Goal: Task Accomplishment & Management: Use online tool/utility

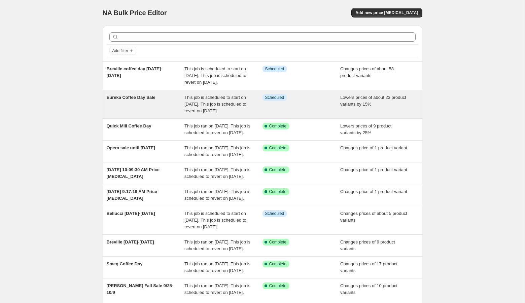
click at [168, 114] on div "Eureka Coffee Day Sale" at bounding box center [146, 104] width 78 height 20
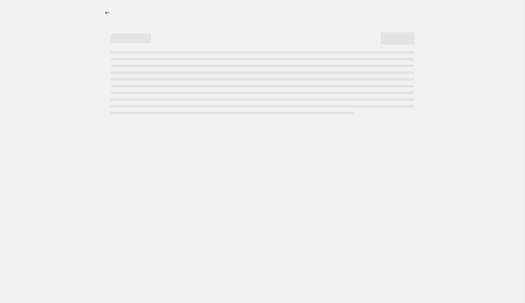
select select "percentage"
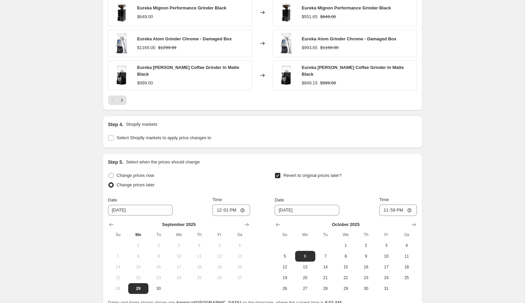
scroll to position [621, 0]
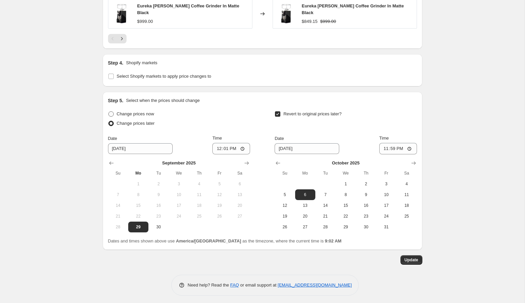
click at [141, 112] on span "Change prices now" at bounding box center [135, 113] width 37 height 5
click at [109, 112] on input "Change prices now" at bounding box center [108, 111] width 0 height 0
radio input "true"
click at [413, 258] on span "Update" at bounding box center [412, 260] width 14 height 5
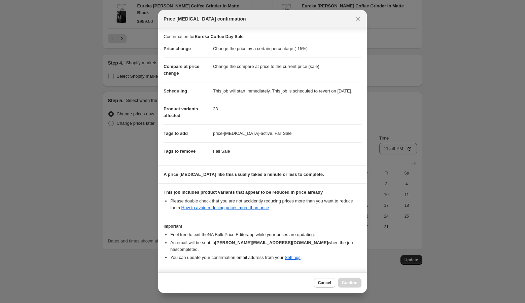
scroll to position [21, 0]
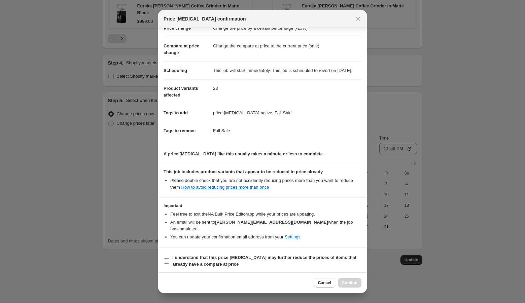
click at [255, 258] on b "I understand that this price change job may further reduce the prices of items …" at bounding box center [264, 261] width 184 height 12
click at [169, 259] on input "I understand that this price change job may further reduce the prices of items …" at bounding box center [166, 261] width 5 height 5
checkbox input "true"
click at [355, 285] on span "Confirm" at bounding box center [349, 282] width 15 height 5
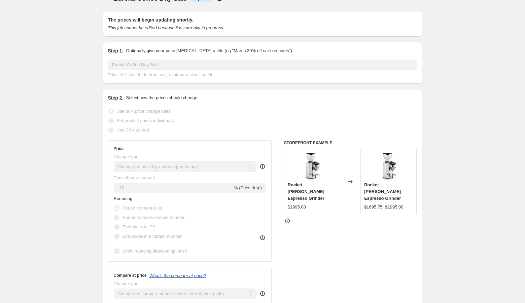
scroll to position [0, 0]
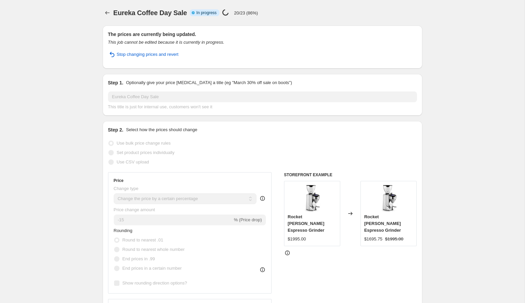
select select "percentage"
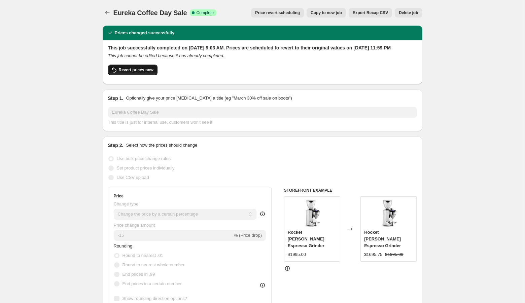
click at [124, 73] on span "Revert prices now" at bounding box center [136, 69] width 35 height 5
checkbox input "false"
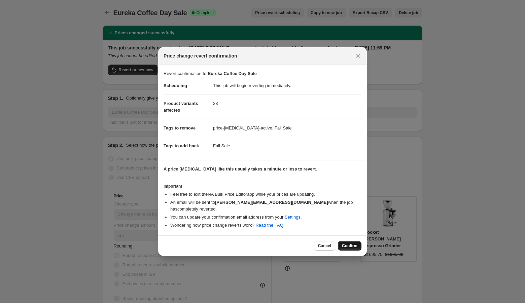
click at [353, 247] on span "Confirm" at bounding box center [349, 245] width 15 height 5
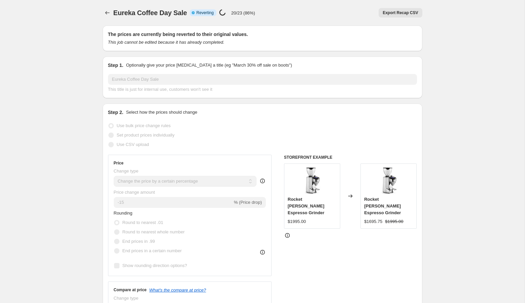
select select "percentage"
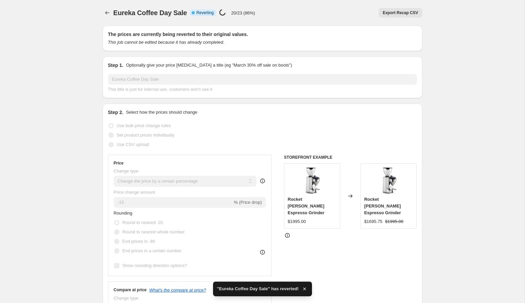
checkbox input "true"
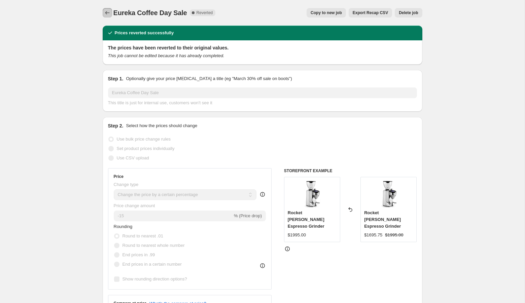
click at [107, 12] on icon "Price change jobs" at bounding box center [107, 12] width 7 height 7
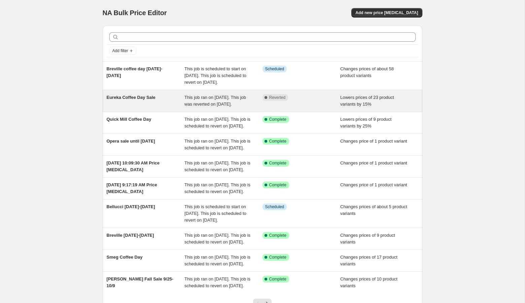
click at [171, 108] on div "Eureka Coffee Day Sale" at bounding box center [146, 100] width 78 height 13
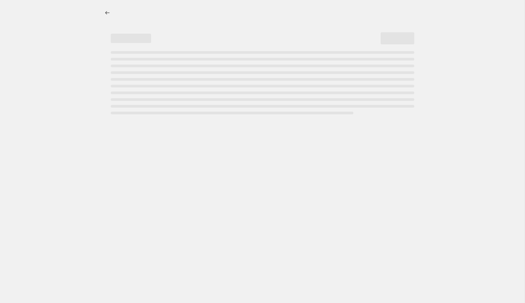
select select "percentage"
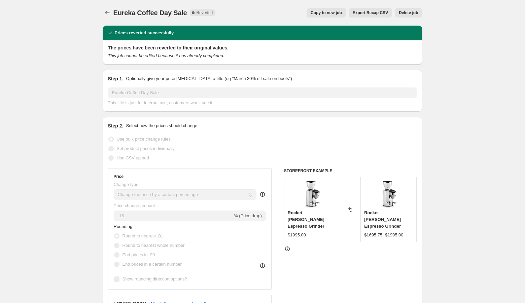
click at [327, 13] on span "Copy to new job" at bounding box center [326, 12] width 31 height 5
select select "percentage"
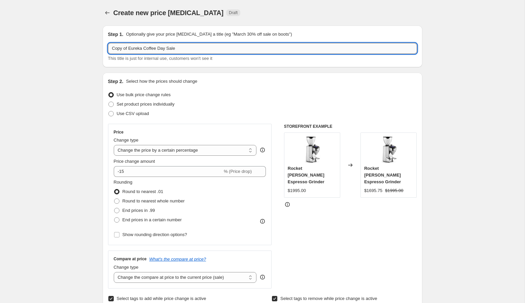
click at [129, 47] on input "Copy of Eureka Coffee Day Sale" at bounding box center [262, 48] width 309 height 11
type input "Eureka Coffee Day Sale"
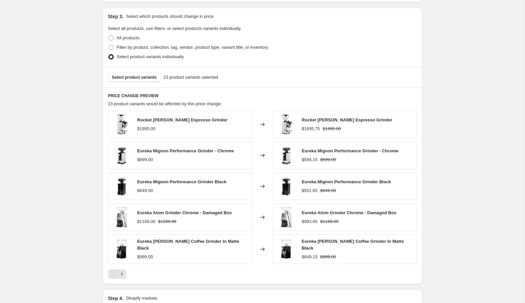
scroll to position [341, 0]
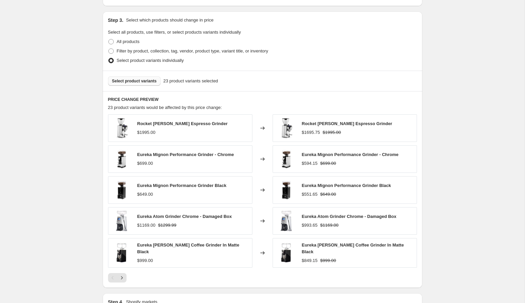
click at [151, 83] on button "Select product variants" at bounding box center [134, 80] width 53 height 9
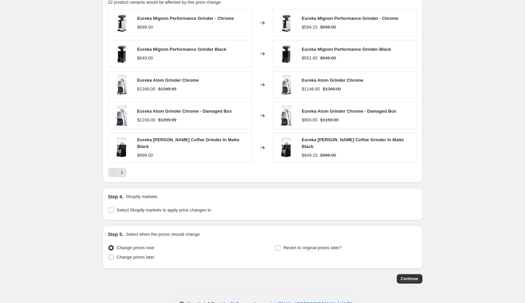
scroll to position [465, 0]
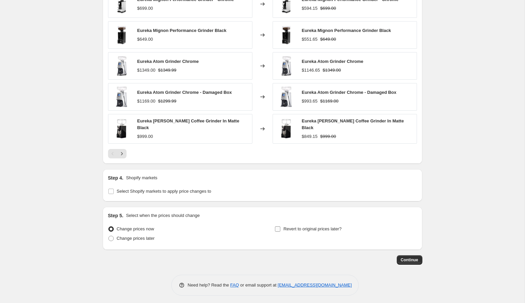
click at [290, 228] on span "Revert to original prices later?" at bounding box center [312, 229] width 58 height 5
click at [280, 228] on input "Revert to original prices later?" at bounding box center [277, 229] width 5 height 5
checkbox input "true"
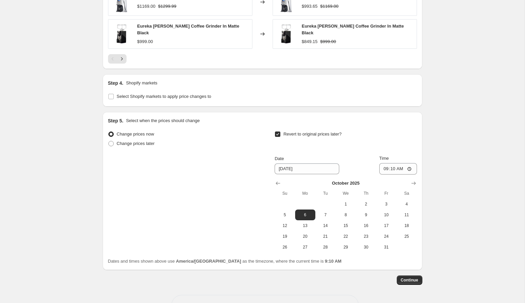
scroll to position [562, 0]
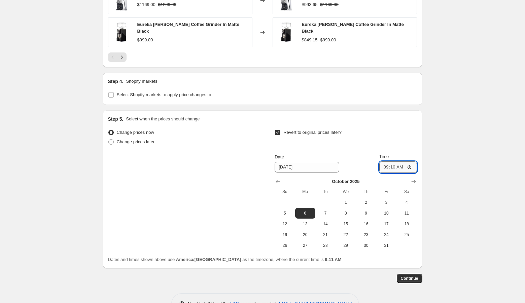
click at [384, 163] on input "09:10" at bounding box center [398, 167] width 38 height 11
type input "23:59"
click at [402, 280] on button "Continue" at bounding box center [410, 278] width 26 height 9
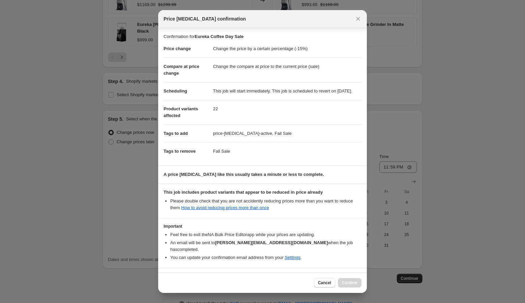
scroll to position [21, 0]
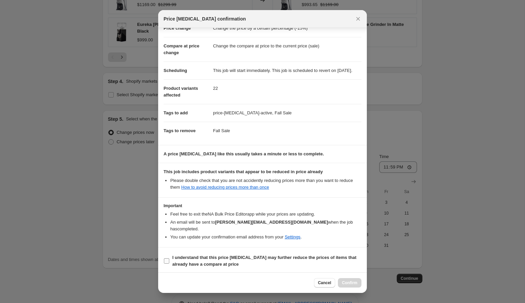
click at [241, 261] on b "I understand that this price change job may further reduce the prices of items …" at bounding box center [264, 261] width 184 height 12
click at [169, 261] on input "I understand that this price change job may further reduce the prices of items …" at bounding box center [166, 261] width 5 height 5
checkbox input "true"
click at [353, 283] on span "Confirm" at bounding box center [349, 282] width 15 height 5
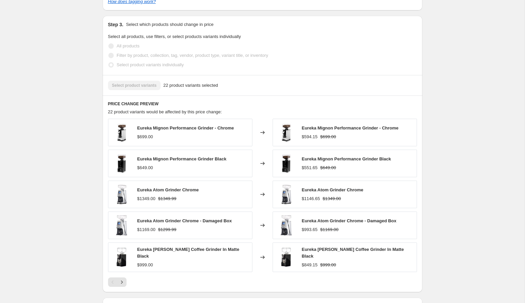
scroll to position [344, 0]
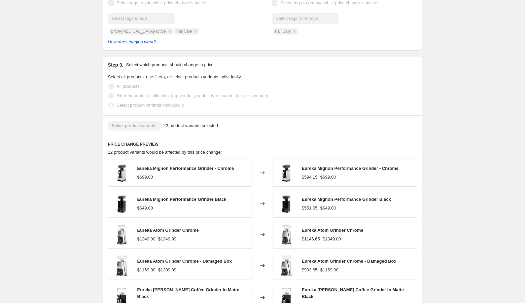
select select "percentage"
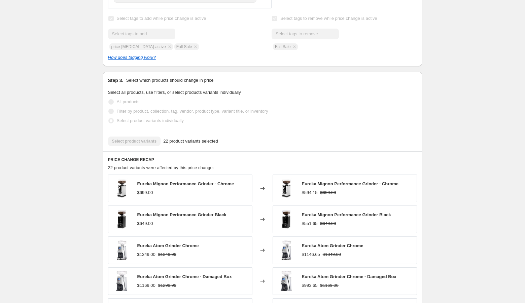
scroll to position [0, 0]
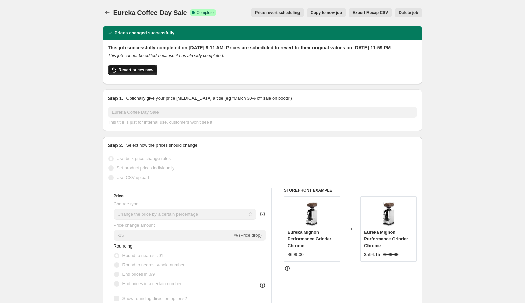
click at [129, 73] on span "Revert prices now" at bounding box center [136, 69] width 35 height 5
checkbox input "false"
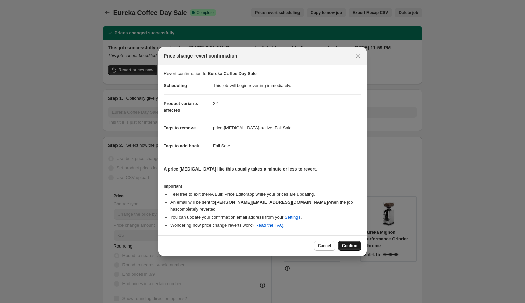
click at [348, 245] on span "Confirm" at bounding box center [349, 245] width 15 height 5
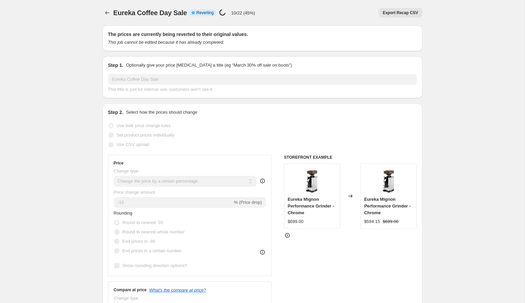
select select "percentage"
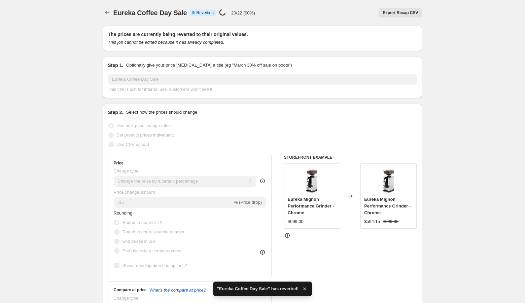
checkbox input "true"
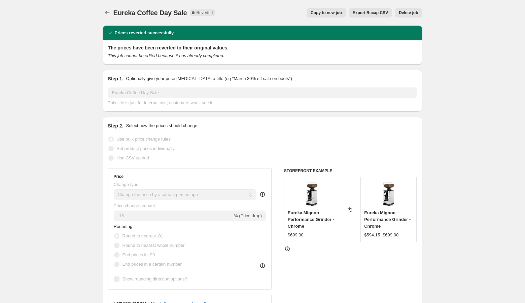
click at [323, 13] on span "Copy to new job" at bounding box center [326, 12] width 31 height 5
select select "percentage"
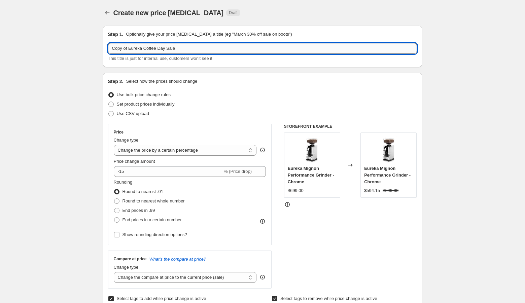
click at [130, 47] on input "Copy of Eureka Coffee Day Sale" at bounding box center [262, 48] width 309 height 11
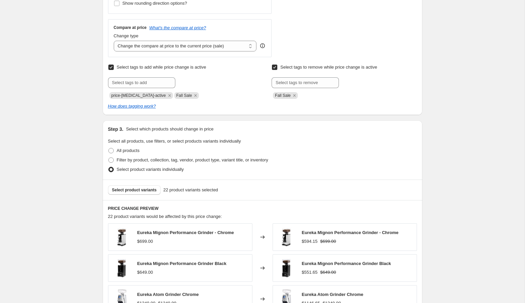
scroll to position [240, 0]
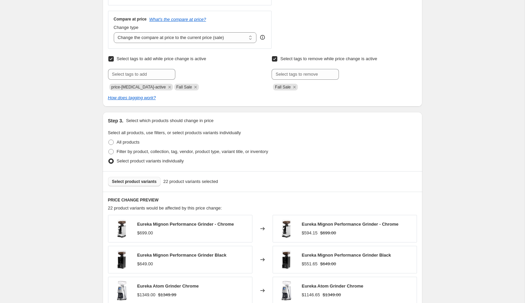
type input "Eureka Coffee Day Sale"
click at [132, 182] on span "Select product variants" at bounding box center [134, 181] width 45 height 5
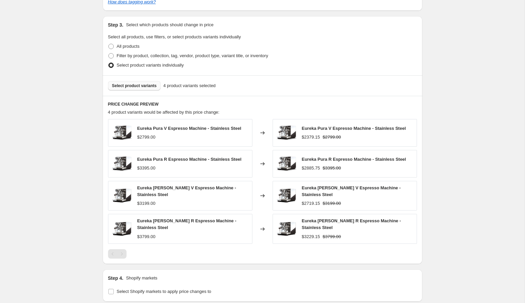
scroll to position [436, 0]
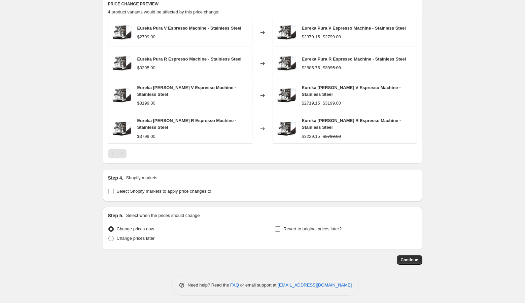
click at [301, 228] on span "Revert to original prices later?" at bounding box center [312, 229] width 58 height 5
click at [280, 228] on input "Revert to original prices later?" at bounding box center [277, 229] width 5 height 5
checkbox input "true"
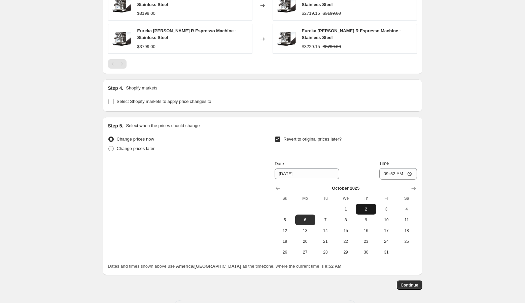
scroll to position [536, 0]
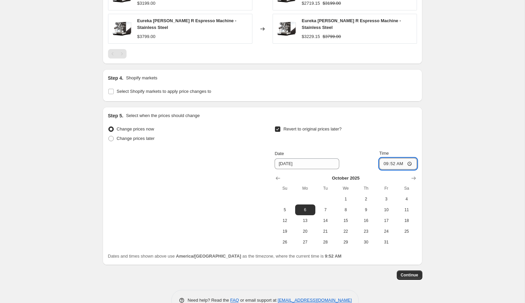
click at [386, 163] on input "09:52" at bounding box center [398, 163] width 38 height 11
type input "23:59"
click at [413, 275] on span "Continue" at bounding box center [410, 275] width 18 height 5
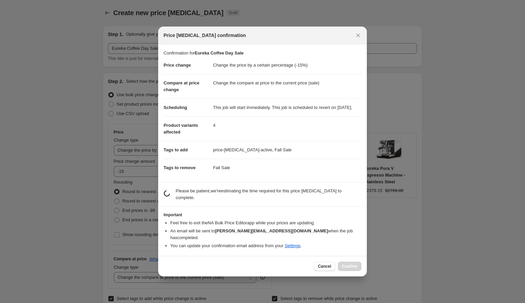
scroll to position [0, 0]
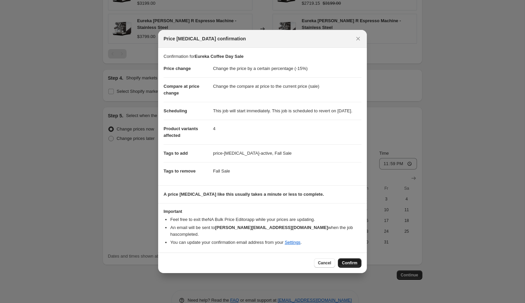
click at [354, 263] on span "Confirm" at bounding box center [349, 263] width 15 height 5
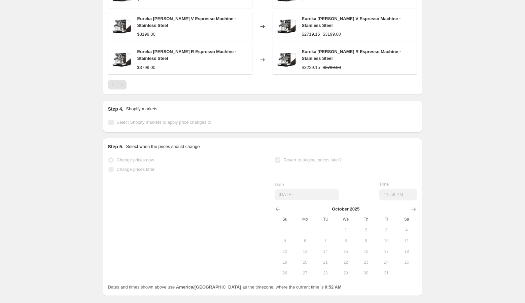
scroll to position [554, 0]
select select "percentage"
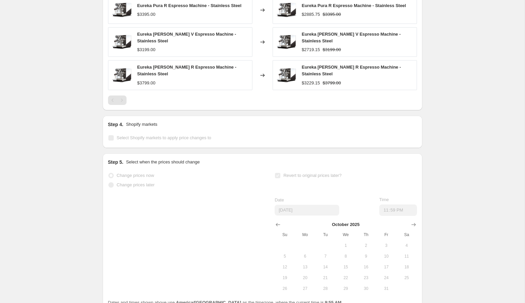
scroll to position [0, 0]
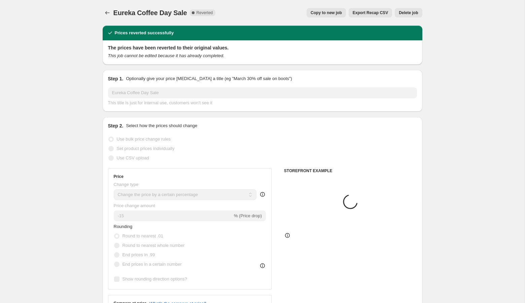
select select "percentage"
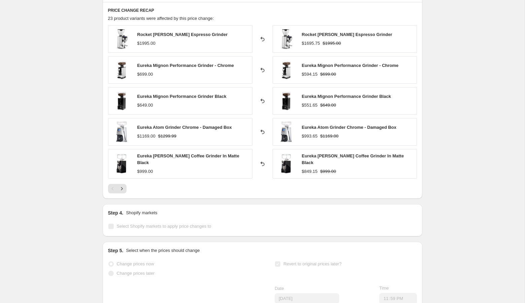
scroll to position [471, 0]
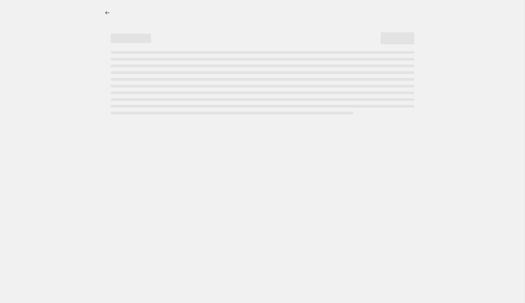
select select "percentage"
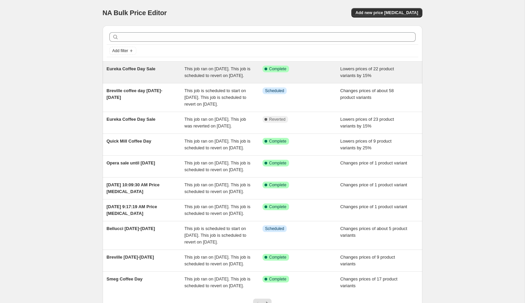
click at [179, 74] on div "Eureka Coffee Day Sale" at bounding box center [146, 72] width 78 height 13
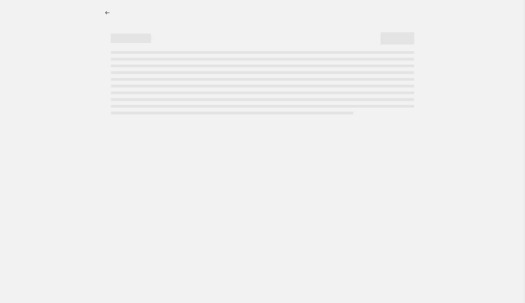
select select "percentage"
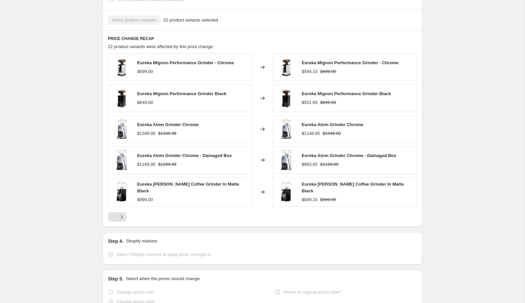
scroll to position [468, 0]
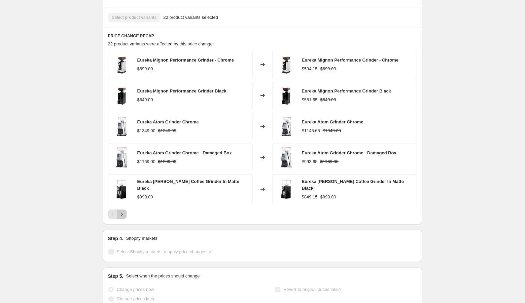
click at [125, 218] on icon "Next" at bounding box center [122, 214] width 7 height 7
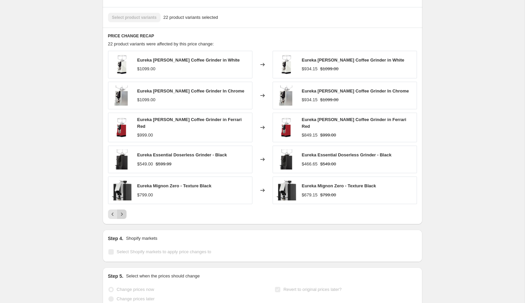
click at [125, 218] on icon "Next" at bounding box center [122, 214] width 7 height 7
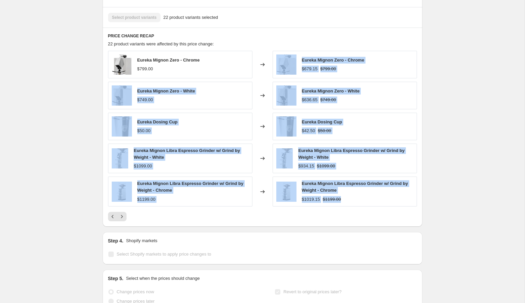
drag, startPoint x: 341, startPoint y: 206, endPoint x: 269, endPoint y: 62, distance: 160.5
click at [269, 62] on div "Eureka Mignon Zero - Chrome $799.00 Changed to Eureka Mignon Zero - Chrome $679…" at bounding box center [262, 129] width 309 height 156
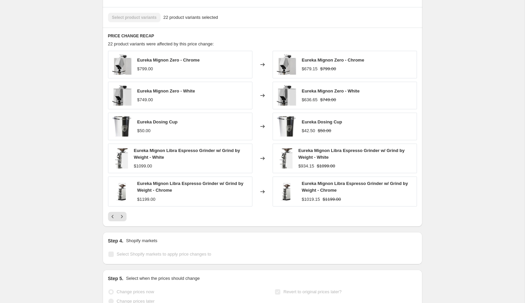
click at [442, 123] on div "Eureka Coffee Day Sale. This page is ready Eureka Coffee Day Sale Success Compl…" at bounding box center [262, 1] width 525 height 938
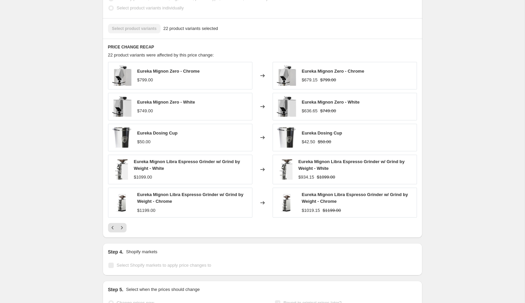
scroll to position [464, 0]
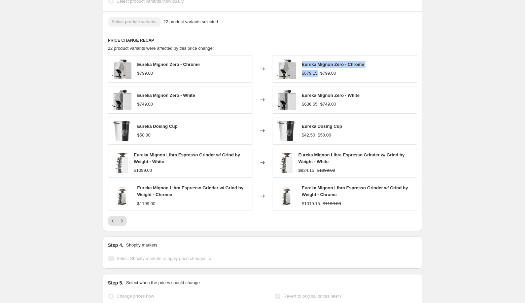
drag, startPoint x: 318, startPoint y: 79, endPoint x: 302, endPoint y: 71, distance: 18.4
click at [302, 70] on div "Eureka Mignon Zero - Chrome $679.15 $799.00" at bounding box center [333, 68] width 63 height 15
copy div "Eureka Mignon Zero - Chrome $679.15"
drag, startPoint x: 320, startPoint y: 110, endPoint x: 301, endPoint y: 103, distance: 19.5
click at [301, 103] on div "Eureka Mignon Zero - White $636.65 $749.00" at bounding box center [345, 100] width 144 height 28
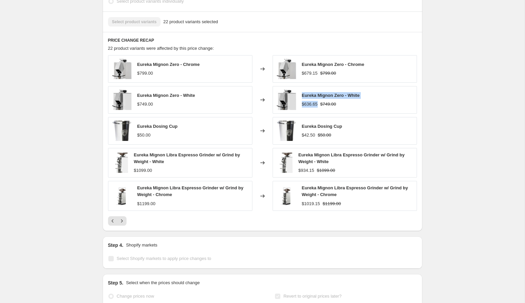
copy div "Eureka Mignon Zero - White $636.65"
drag, startPoint x: 315, startPoint y: 140, endPoint x: 302, endPoint y: 132, distance: 15.7
click at [302, 132] on div "Eureka Dosing Cup $42.50 $50.00" at bounding box center [322, 130] width 40 height 15
copy div "Eureka Dosing Cup $42.50"
click at [331, 158] on span "Eureka Mignon Libra Espresso Grinder w/ Grind by Weight - White" at bounding box center [351, 159] width 106 height 12
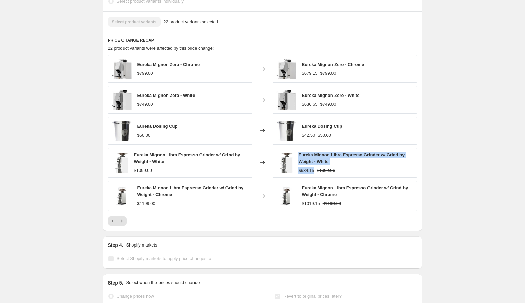
drag, startPoint x: 315, startPoint y: 176, endPoint x: 299, endPoint y: 163, distance: 21.6
click at [299, 162] on div "Eureka Mignon Libra Espresso Grinder w/ Grind by Weight - White $934.15 $1099.00" at bounding box center [355, 163] width 115 height 22
copy div "Eureka Mignon Libra Espresso Grinder w/ Grind by Weight - White $934.15"
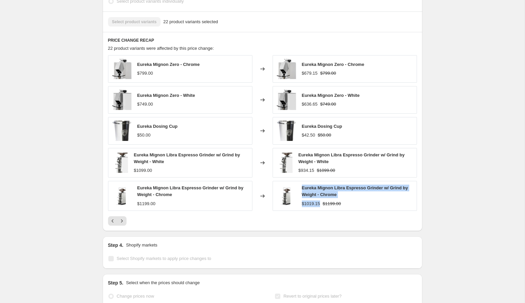
drag, startPoint x: 319, startPoint y: 209, endPoint x: 301, endPoint y: 195, distance: 22.8
click at [301, 195] on div "Eureka Mignon Libra Espresso Grinder w/ Grind by Weight - Chrome $1019.15 $1199…" at bounding box center [345, 196] width 144 height 30
copy div "Eureka Mignon Libra Espresso Grinder w/ Grind by Weight - Chrome $1019.15"
click at [209, 220] on div "Eureka Mignon Zero - Chrome $799.00 Changed to Eureka Mignon Zero - Chrome $679…" at bounding box center [262, 140] width 309 height 171
click at [122, 225] on icon "Next" at bounding box center [122, 221] width 7 height 7
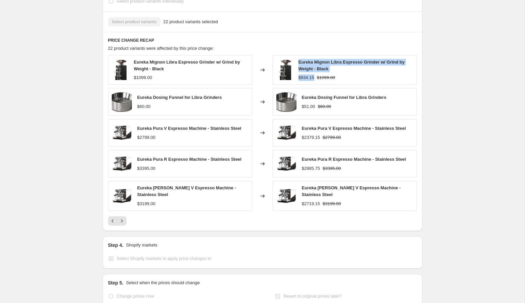
drag, startPoint x: 314, startPoint y: 83, endPoint x: 297, endPoint y: 68, distance: 22.9
click at [297, 68] on div "Eureka Mignon Libra Espresso Grinder w/ Grind by Weight - Black $934.15 $1099.00" at bounding box center [345, 70] width 144 height 30
copy div "Eureka Mignon Libra Espresso Grinder w/ Grind by Weight - Black $934.15"
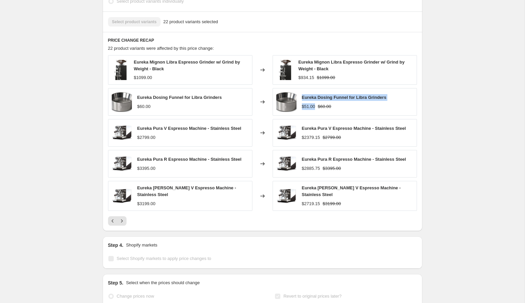
drag, startPoint x: 316, startPoint y: 113, endPoint x: 301, endPoint y: 104, distance: 17.0
click at [302, 104] on div "Eureka Dosing Funnel for Libra Grinders $51.00 $60.00" at bounding box center [344, 101] width 85 height 15
copy div "Eureka Dosing Funnel for Libra Grinders $51.00"
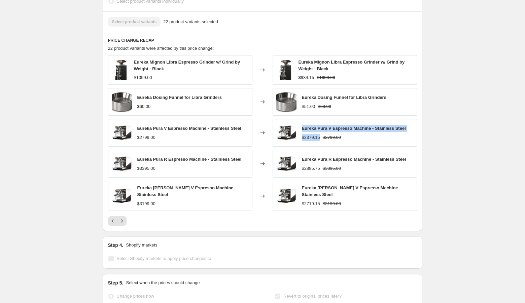
drag, startPoint x: 322, startPoint y: 142, endPoint x: 302, endPoint y: 136, distance: 20.9
click at [302, 136] on div "Eureka Pura V Espresso Machine - Stainless Steel $2379.15 $2799.00" at bounding box center [354, 132] width 104 height 15
copy div "Eureka Pura V Espresso Machine - Stainless Steel $2379.15"
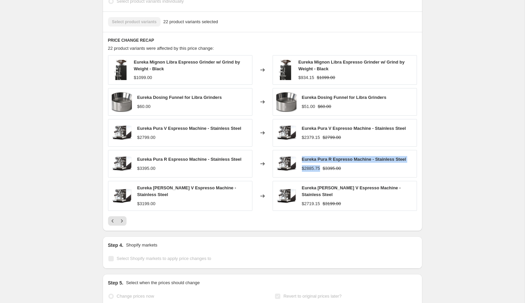
drag, startPoint x: 322, startPoint y: 174, endPoint x: 299, endPoint y: 164, distance: 25.1
click at [299, 164] on div "Eureka Pura R Espresso Machine - Stainless Steel $2885.75 $3395.00" at bounding box center [345, 164] width 144 height 28
copy div "Eureka Pura R Espresso Machine - Stainless Steel $2885.75"
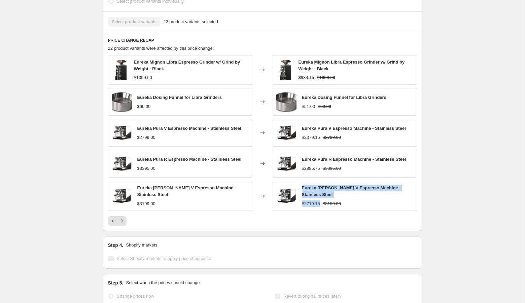
drag, startPoint x: 320, startPoint y: 210, endPoint x: 299, endPoint y: 193, distance: 27.0
click at [299, 193] on div "Eureka Costanza V Espresso Machine - Stainless Steel $2719.15 $3199.00" at bounding box center [345, 196] width 144 height 30
copy div "Eureka Costanza V Espresso Machine - Stainless Steel $2719.15"
click at [122, 225] on icon "Next" at bounding box center [122, 221] width 7 height 7
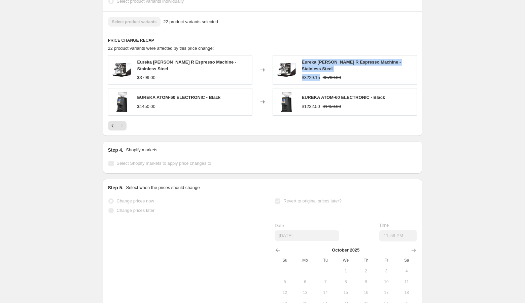
drag, startPoint x: 321, startPoint y: 84, endPoint x: 301, endPoint y: 69, distance: 24.2
click at [301, 69] on div "Eureka Costanza R Espresso Machine - Stainless Steel $3229.15 $3799.00" at bounding box center [345, 70] width 144 height 30
click at [109, 128] on icon "Previous" at bounding box center [112, 126] width 7 height 7
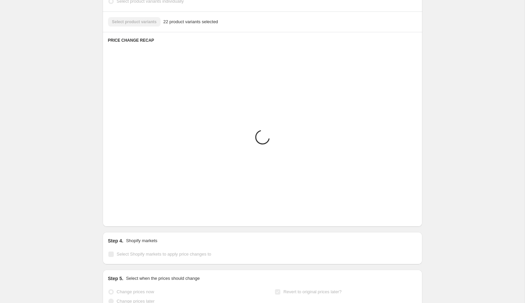
click at [109, 128] on div "Placeholder $59.05 $65.61" at bounding box center [180, 131] width 144 height 28
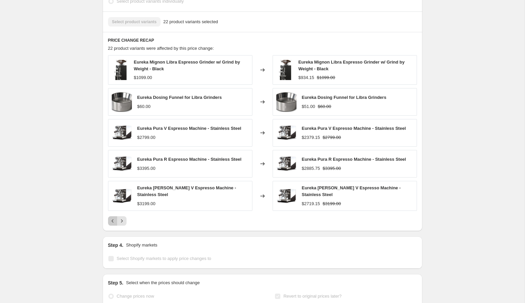
click at [111, 224] on icon "Previous" at bounding box center [112, 221] width 7 height 7
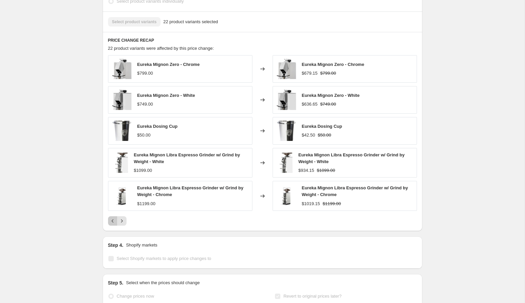
click at [111, 224] on icon "Previous" at bounding box center [112, 221] width 7 height 7
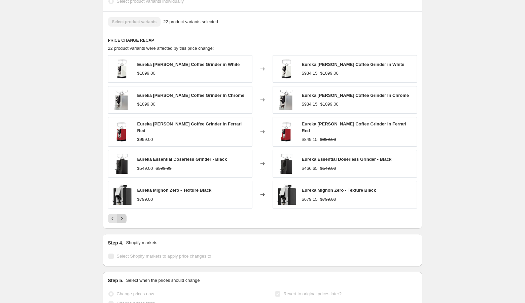
click at [122, 221] on icon "Next" at bounding box center [122, 218] width 2 height 3
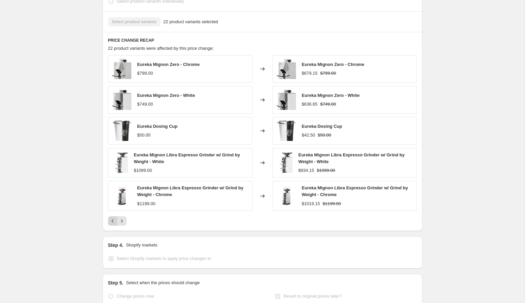
click at [111, 225] on icon "Previous" at bounding box center [112, 221] width 7 height 7
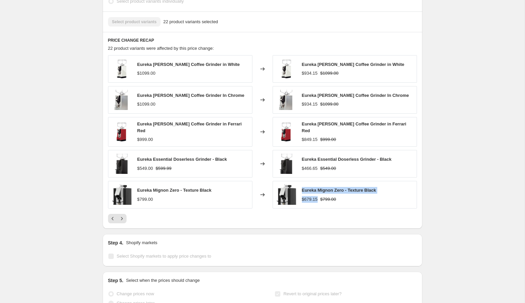
drag, startPoint x: 318, startPoint y: 204, endPoint x: 302, endPoint y: 197, distance: 17.5
click at [302, 197] on div "Eureka Mignon Zero - Texture Black $679.15 $799.00" at bounding box center [339, 194] width 74 height 15
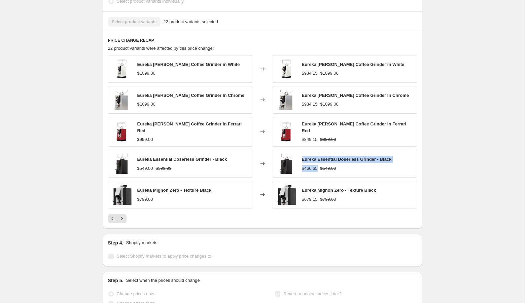
drag, startPoint x: 319, startPoint y: 173, endPoint x: 301, endPoint y: 164, distance: 20.5
click at [301, 164] on div "Eureka Essential Doserless Grinder - Black $466.65 $549.00" at bounding box center [345, 164] width 144 height 28
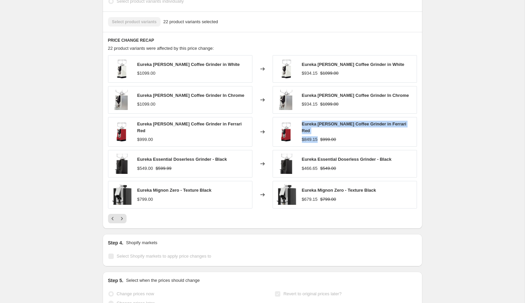
drag, startPoint x: 319, startPoint y: 145, endPoint x: 302, endPoint y: 130, distance: 22.4
click at [302, 130] on div "Eureka Mignon Magnifico Coffee Grinder in Ferrari Red $849.15 $999.00" at bounding box center [357, 132] width 111 height 22
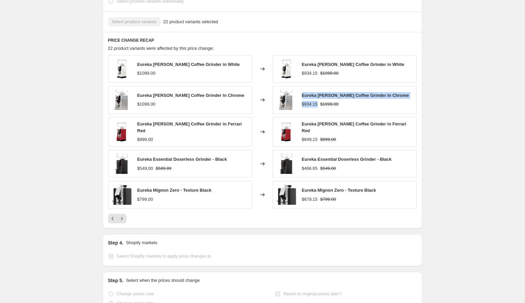
drag, startPoint x: 318, startPoint y: 109, endPoint x: 299, endPoint y: 101, distance: 20.6
click at [299, 101] on div "Eureka Mignon Magnifico Coffee Grinder In Chrome $934.15 $1099.00" at bounding box center [345, 100] width 144 height 28
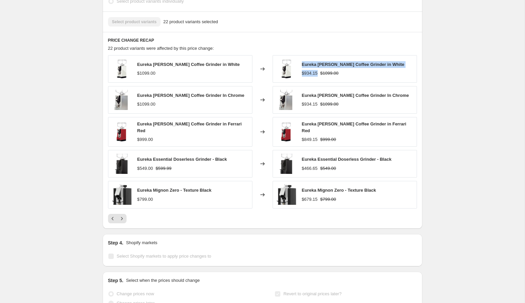
drag, startPoint x: 319, startPoint y: 80, endPoint x: 300, endPoint y: 70, distance: 21.7
click at [300, 70] on div "Eureka Mignon Magnifico Coffee Grinder in White $934.15 $1099.00" at bounding box center [345, 69] width 144 height 28
click at [111, 222] on icon "Previous" at bounding box center [112, 218] width 7 height 7
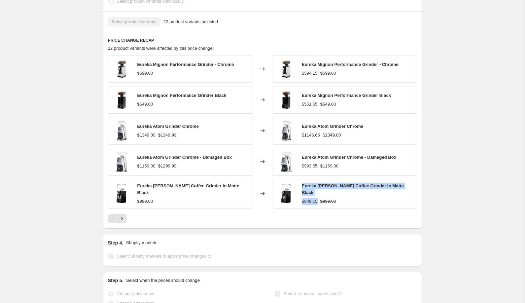
drag, startPoint x: 317, startPoint y: 207, endPoint x: 299, endPoint y: 192, distance: 23.5
click at [299, 192] on div "Eureka Mignon Magnifico Coffee Grinder In Matte Black $849.15 $999.00" at bounding box center [345, 194] width 144 height 30
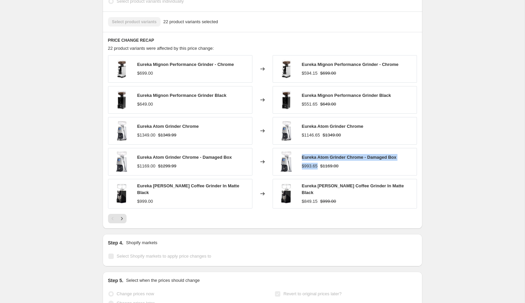
drag, startPoint x: 320, startPoint y: 172, endPoint x: 299, endPoint y: 164, distance: 22.4
click at [299, 164] on div "Eureka Atom Grinder Chrome - Damaged Box $993.65 $1169.00" at bounding box center [345, 162] width 144 height 28
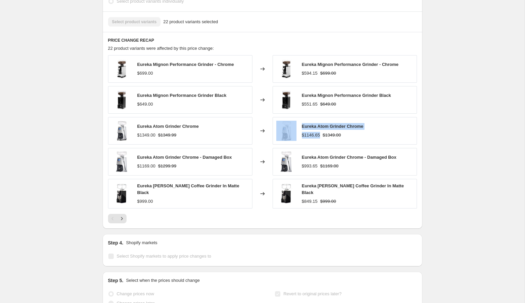
drag, startPoint x: 321, startPoint y: 142, endPoint x: 298, endPoint y: 131, distance: 25.0
click at [298, 131] on div "Eureka Atom Grinder Chrome $1146.65 $1349.00" at bounding box center [345, 131] width 144 height 28
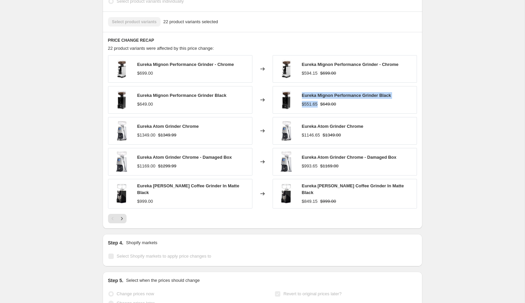
drag, startPoint x: 319, startPoint y: 111, endPoint x: 301, endPoint y: 101, distance: 20.2
click at [301, 101] on div "Eureka Mignon Performance Grinder Black $551.65 $649.00" at bounding box center [345, 100] width 144 height 28
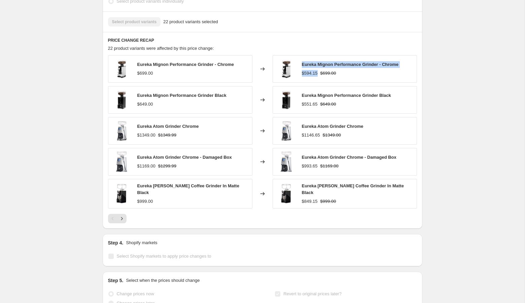
drag, startPoint x: 318, startPoint y: 79, endPoint x: 301, endPoint y: 70, distance: 19.7
click at [301, 70] on div "Eureka Mignon Performance Grinder - Chrome $594.15 $699.00" at bounding box center [345, 69] width 144 height 28
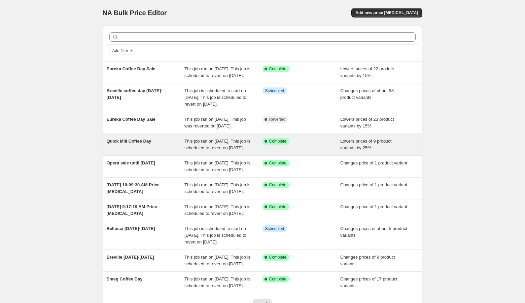
click at [154, 152] on div "Quick Mill Coffee Day" at bounding box center [146, 144] width 78 height 13
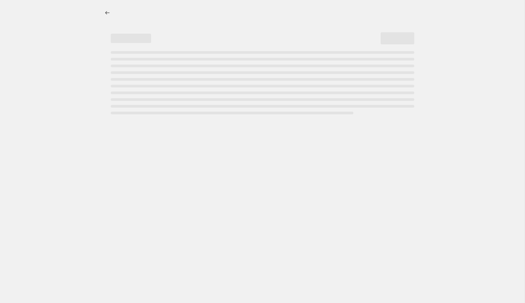
select select "percentage"
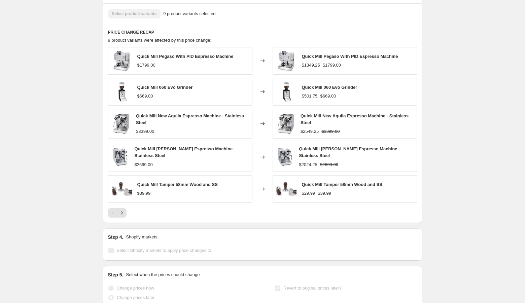
scroll to position [475, 0]
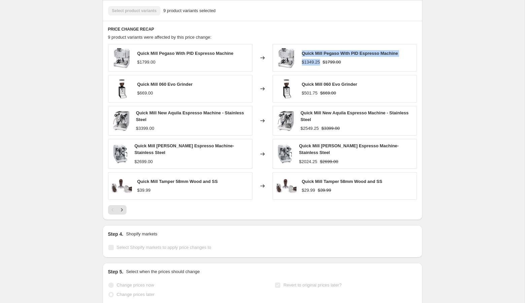
drag, startPoint x: 321, startPoint y: 68, endPoint x: 300, endPoint y: 61, distance: 22.6
click at [300, 61] on div "Quick Mill Pegaso With PID Espresso Machine $1349.25 $1799.00" at bounding box center [345, 58] width 144 height 28
drag, startPoint x: 318, startPoint y: 99, endPoint x: 302, endPoint y: 92, distance: 17.3
click at [302, 92] on div "Quick Mill 060 Evo Grinder $501.75 $669.00" at bounding box center [330, 88] width 56 height 15
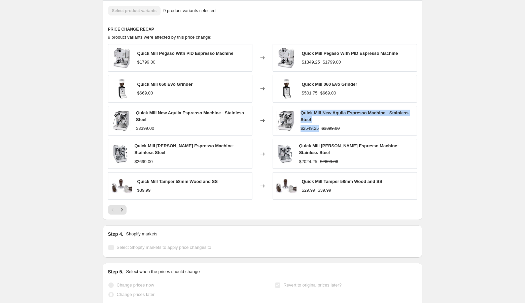
drag, startPoint x: 320, startPoint y: 134, endPoint x: 299, endPoint y: 119, distance: 25.4
click at [299, 119] on div "Quick Mill New Aquila Espresso Machine - Stainless Steel $2549.25 $3399.00" at bounding box center [345, 121] width 144 height 30
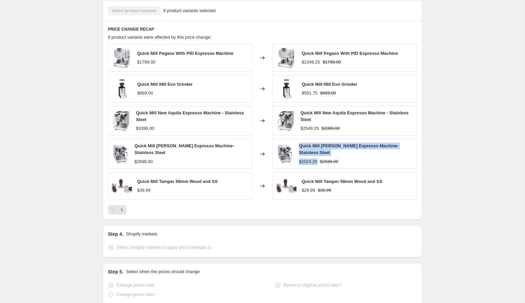
drag, startPoint x: 321, startPoint y: 167, endPoint x: 301, endPoint y: 154, distance: 23.9
click at [301, 154] on div "Quick Mill Rubino Espresso Machine- Stainless Steel $2024.25 $2699.00" at bounding box center [345, 154] width 144 height 30
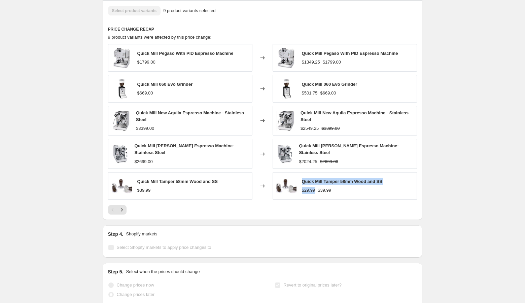
drag, startPoint x: 316, startPoint y: 196, endPoint x: 301, endPoint y: 188, distance: 17.3
click at [301, 188] on div "Quick Mill Tamper 58mm Wood and SS $29.99 $39.99" at bounding box center [345, 186] width 144 height 28
click at [124, 213] on icon "Next" at bounding box center [122, 210] width 7 height 7
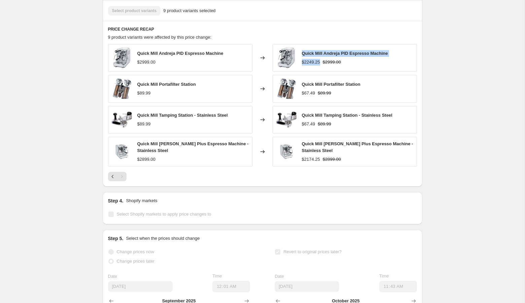
drag, startPoint x: 322, startPoint y: 69, endPoint x: 302, endPoint y: 58, distance: 23.2
click at [302, 58] on div "Quick Mill Andreja PID Espresso Machine $2249.25 $2999.00" at bounding box center [345, 57] width 86 height 15
drag, startPoint x: 315, startPoint y: 98, endPoint x: 302, endPoint y: 90, distance: 16.0
click at [302, 90] on div "Quick Mill Portafilter Station $67.49 $89.99" at bounding box center [331, 88] width 59 height 15
drag, startPoint x: 315, startPoint y: 131, endPoint x: 303, endPoint y: 123, distance: 14.8
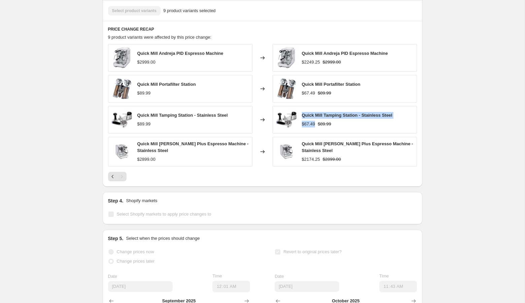
click at [303, 123] on div "Quick Mill Tamping Station - Stainless Steel $67.49 $89.99" at bounding box center [347, 119] width 91 height 15
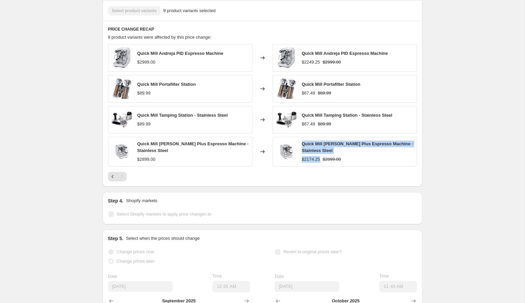
drag, startPoint x: 320, startPoint y: 166, endPoint x: 300, endPoint y: 148, distance: 26.7
click at [300, 148] on div "Quick Mill Rubino Plus Espresso Machine - Stainless Steel $2174.25 $2899.00" at bounding box center [345, 152] width 144 height 30
click at [111, 180] on icon "Previous" at bounding box center [112, 176] width 7 height 7
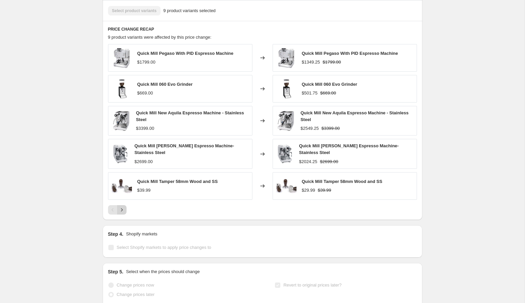
click at [122, 213] on icon "Next" at bounding box center [122, 210] width 7 height 7
